Goal: Task Accomplishment & Management: Use online tool/utility

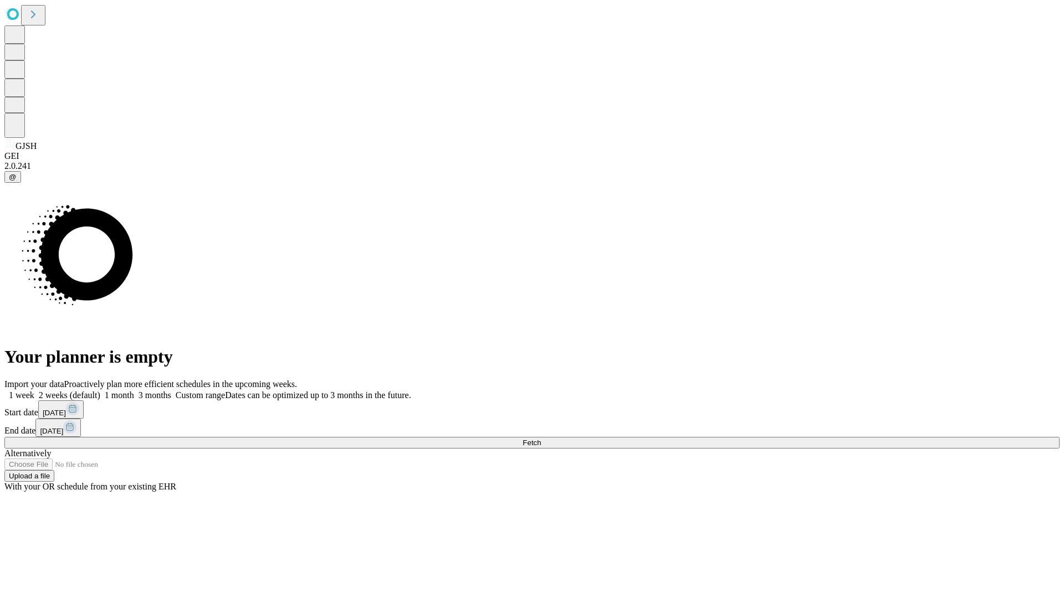
click at [541, 439] on span "Fetch" at bounding box center [531, 443] width 18 height 8
